Goal: Task Accomplishment & Management: Complete application form

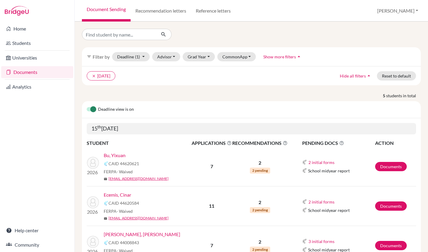
scroll to position [116, 0]
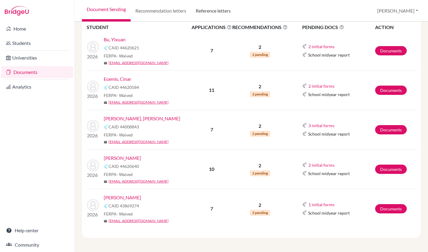
click at [206, 10] on link "Reference letters" at bounding box center [213, 11] width 45 height 22
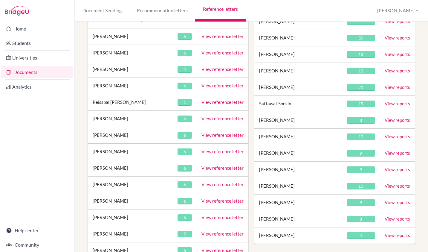
click at [216, 165] on link "View reference letter" at bounding box center [223, 167] width 42 height 5
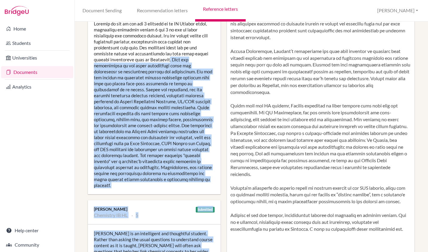
scroll to position [149, 0]
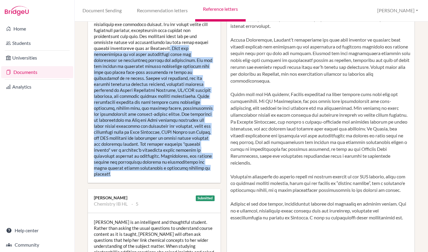
drag, startPoint x: 169, startPoint y: 121, endPoint x: 175, endPoint y: 175, distance: 54.1
click at [175, 175] on div at bounding box center [154, 92] width 133 height 179
copy div ". This was demonstrated in our class discussions about the inheritance of chrom…"
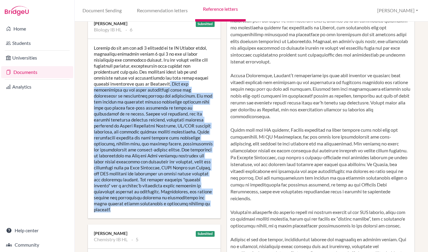
scroll to position [115, 0]
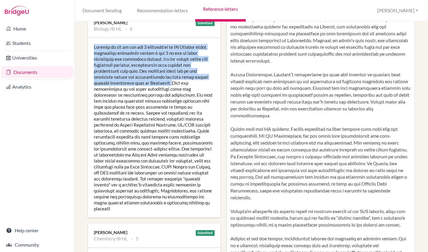
drag, startPoint x: 94, startPoint y: 47, endPoint x: 170, endPoint y: 83, distance: 84.5
click at [170, 83] on div at bounding box center [154, 127] width 133 height 179
copy div "Madison is one of the top 3 students in my HL Biology class, consisting achievi…"
click at [128, 112] on div at bounding box center [154, 127] width 133 height 179
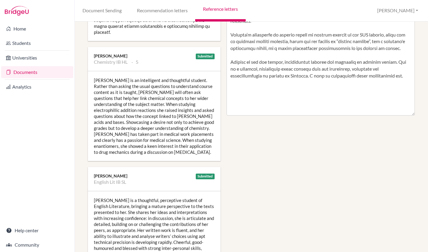
scroll to position [293, 0]
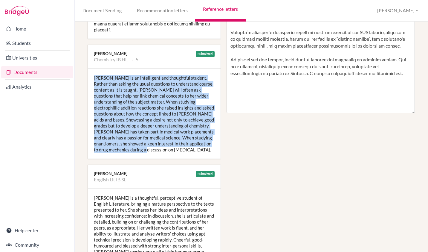
drag, startPoint x: 95, startPoint y: 77, endPoint x: 175, endPoint y: 152, distance: 109.8
click at [175, 152] on div "Madison is an intelligent and thoughtful student. Rather than asking the usual …" at bounding box center [154, 114] width 133 height 90
copy div "Madison is an intelligent and thoughtful student. Rather than asking the usual …"
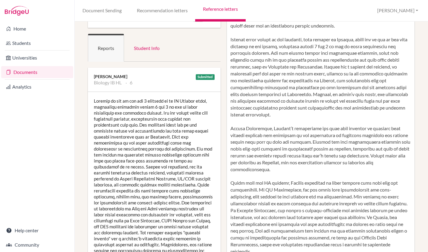
scroll to position [294, 0]
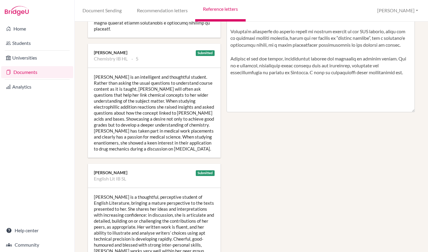
click at [342, 147] on div "Manage report writers Predicted Grades Subject Biology IB HL Chemistry IB HL En…" at bounding box center [251, 240] width 333 height 1010
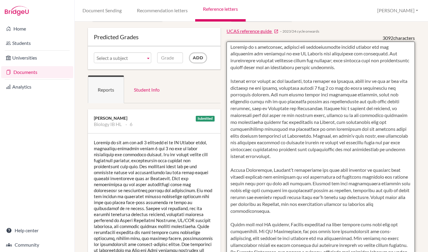
scroll to position [0, 0]
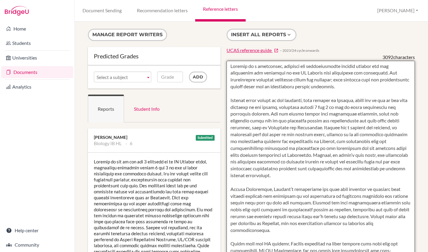
drag, startPoint x: 228, startPoint y: 67, endPoint x: 292, endPoint y: 106, distance: 75.8
click at [292, 106] on textarea at bounding box center [321, 234] width 188 height 346
click at [271, 96] on textarea at bounding box center [321, 234] width 188 height 346
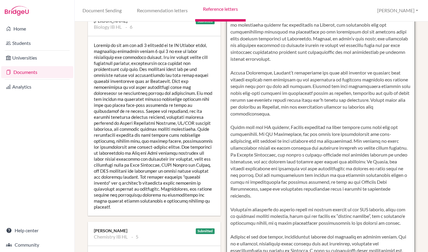
scroll to position [114, 0]
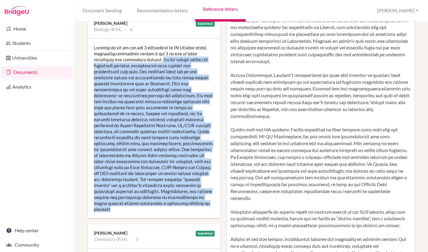
drag, startPoint x: 162, startPoint y: 60, endPoint x: 138, endPoint y: 209, distance: 151.0
click at [138, 209] on div at bounding box center [154, 128] width 133 height 179
copy div "She can engage deeply with biological concepts, particularly cell biology and b…"
click at [140, 85] on div at bounding box center [154, 128] width 133 height 179
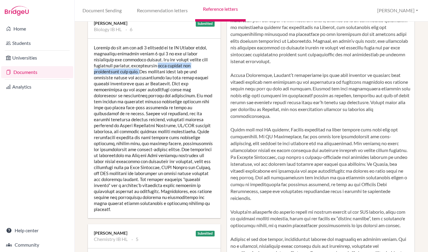
drag, startPoint x: 167, startPoint y: 65, endPoint x: 141, endPoint y: 71, distance: 26.9
click at [141, 71] on div at bounding box center [154, 128] width 133 height 179
copy div "cell biology and biochemistry with ease."
click at [130, 106] on div at bounding box center [154, 128] width 133 height 179
click at [152, 75] on div at bounding box center [154, 128] width 133 height 179
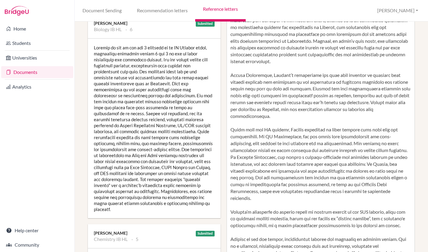
scroll to position [240, 0]
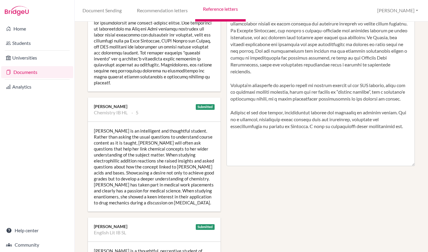
click at [138, 152] on div "Madison is an intelligent and thoughtful student. Rather than asking the usual …" at bounding box center [154, 167] width 133 height 90
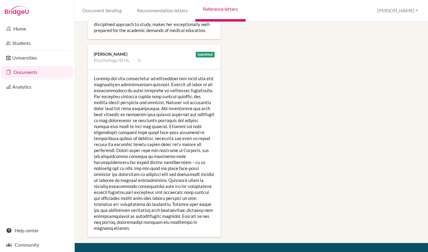
scroll to position [797, 0]
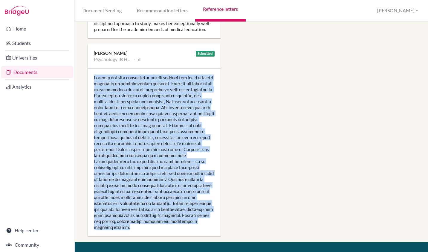
drag, startPoint x: 94, startPoint y: 76, endPoint x: 145, endPoint y: 225, distance: 158.0
click at [145, 225] on div at bounding box center [154, 151] width 133 height 167
copy div "Madison has been resourceful at integrating new ideas into her knowledge of psy…"
click at [163, 218] on div at bounding box center [154, 151] width 133 height 167
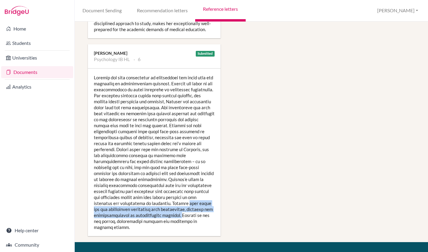
drag, startPoint x: 197, startPoint y: 202, endPoint x: 185, endPoint y: 213, distance: 16.7
click at [185, 213] on div at bounding box center [154, 151] width 133 height 167
copy div "this study she can confidently deliberate over reliability, validity and genera…"
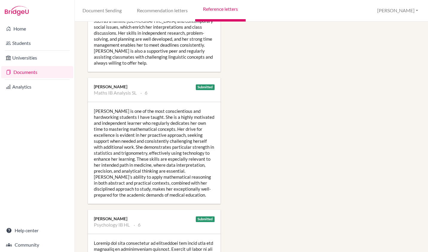
scroll to position [633, 0]
